Goal: Find specific page/section: Locate a particular part of the current website

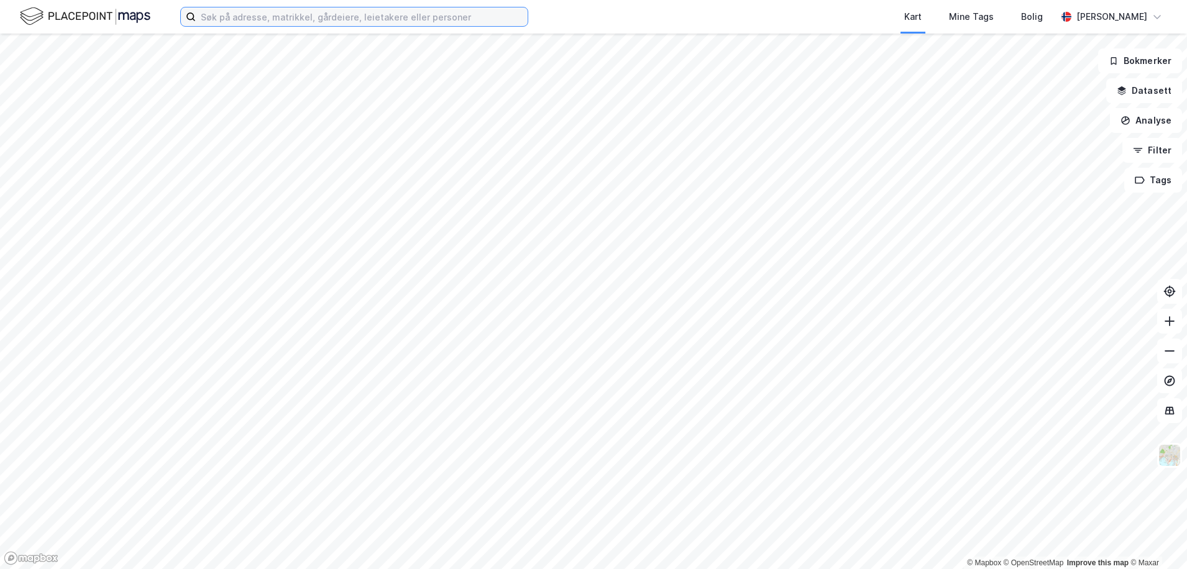
click at [304, 17] on input at bounding box center [362, 16] width 332 height 19
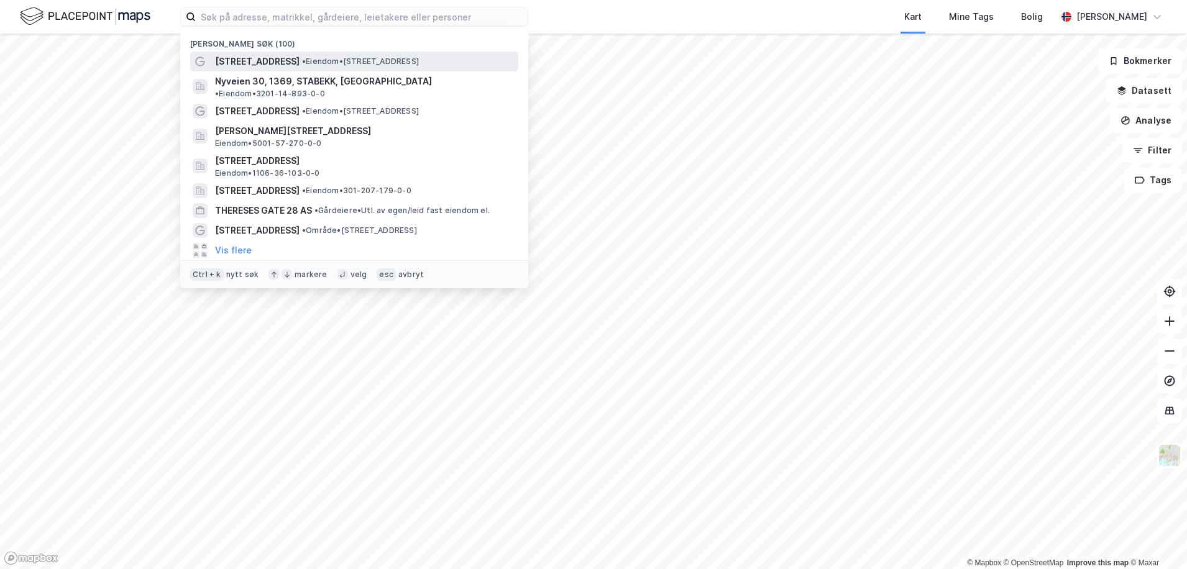
click at [299, 55] on div "[STREET_ADDRESS] • Eiendom • [STREET_ADDRESS]" at bounding box center [365, 61] width 301 height 15
